Goal: Task Accomplishment & Management: Manage account settings

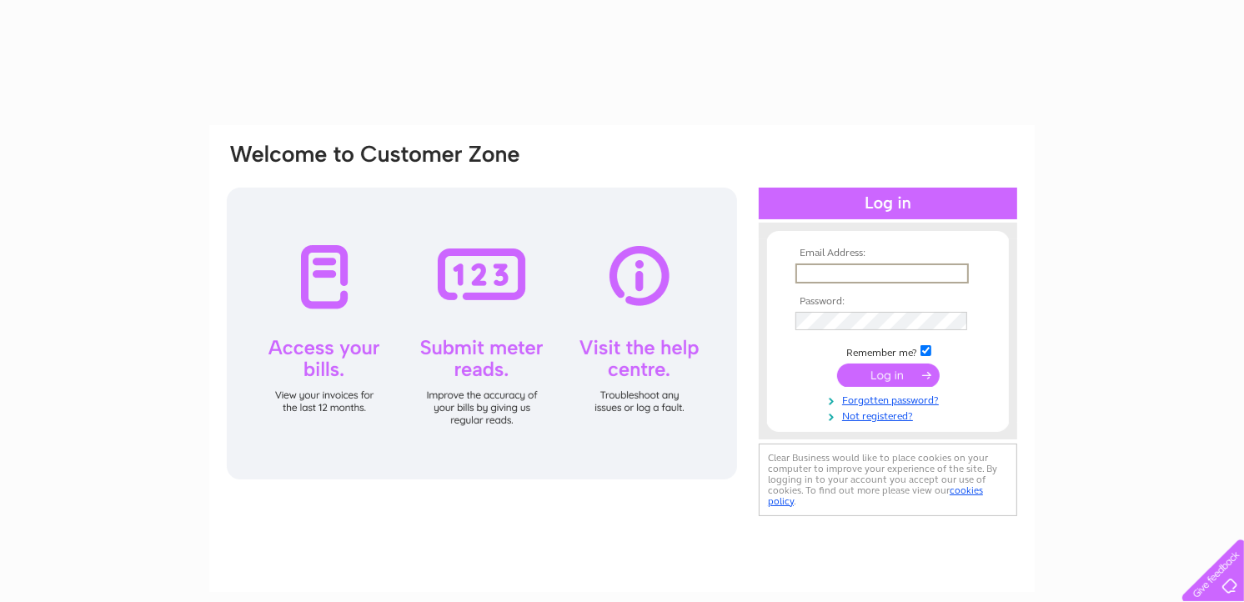
type input "[EMAIL_ADDRESS][DOMAIN_NAME]"
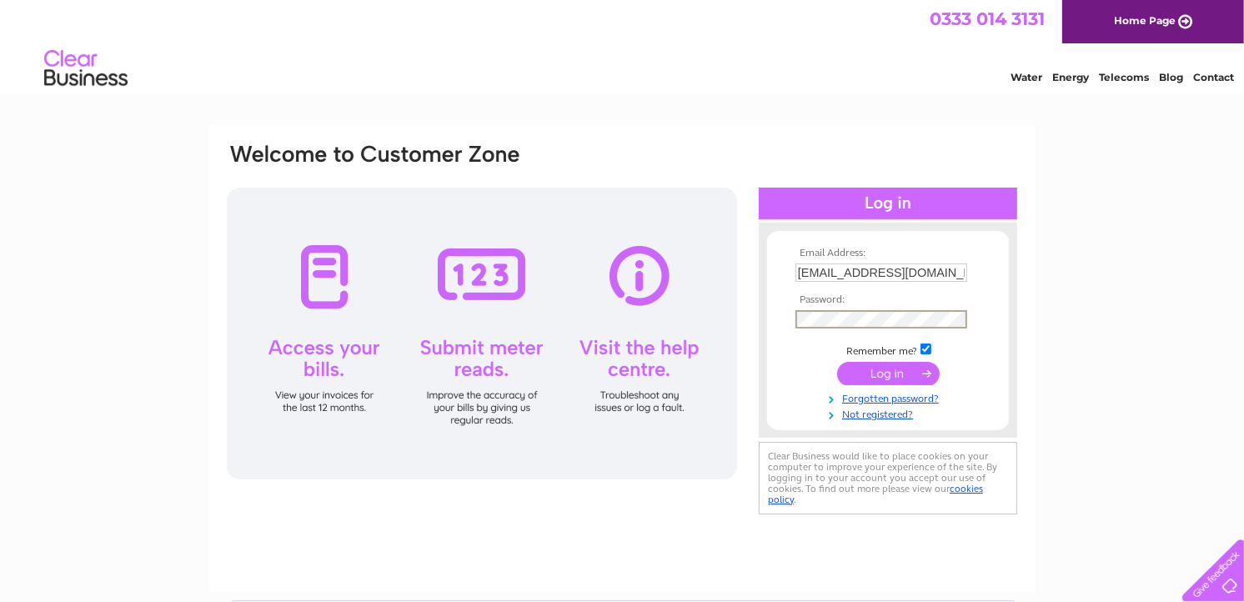
click at [897, 373] on input "submit" at bounding box center [888, 373] width 103 height 23
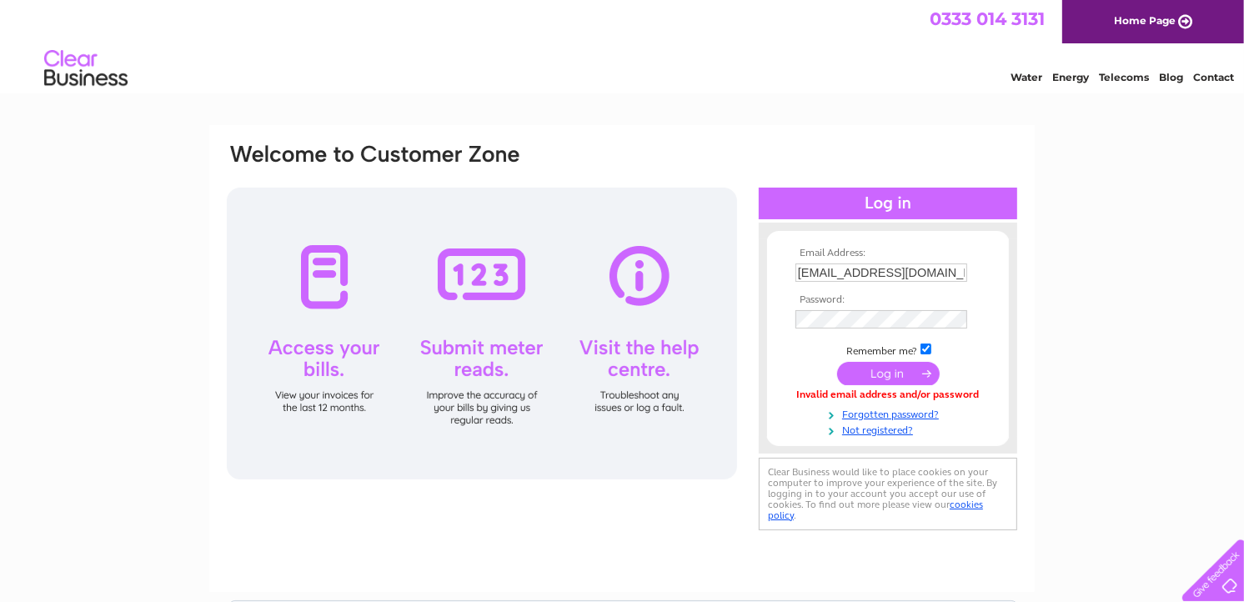
click at [911, 363] on input "submit" at bounding box center [888, 373] width 103 height 23
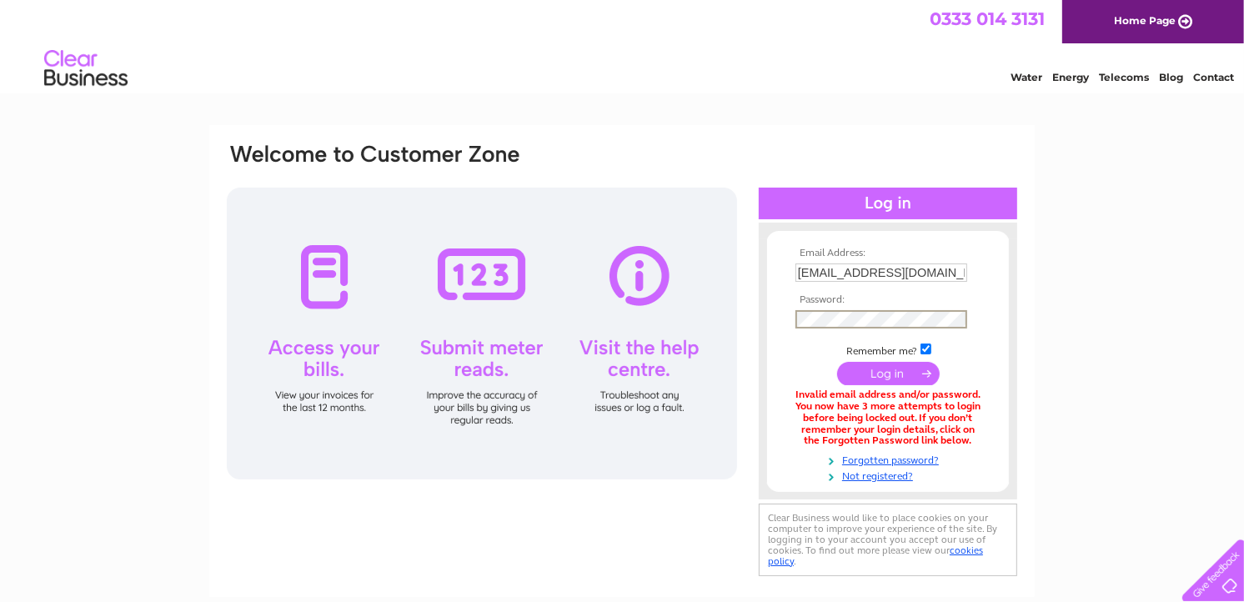
click at [888, 371] on input "submit" at bounding box center [888, 373] width 103 height 23
